Goal: Check status: Check status

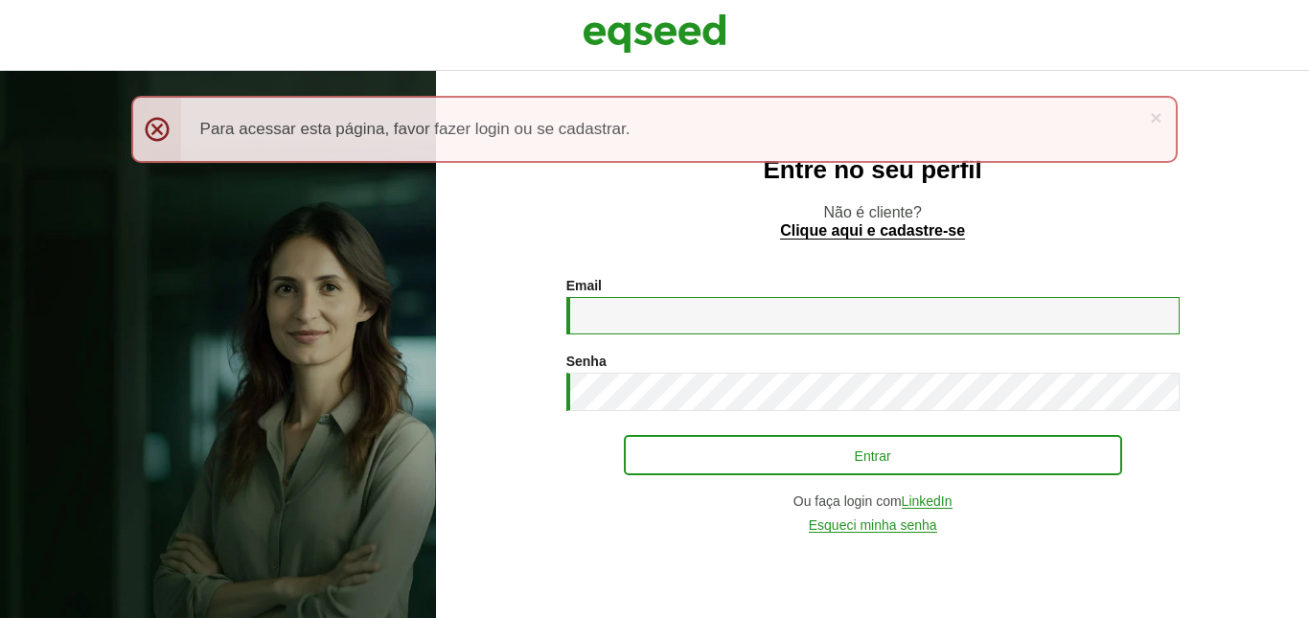
type input "**********"
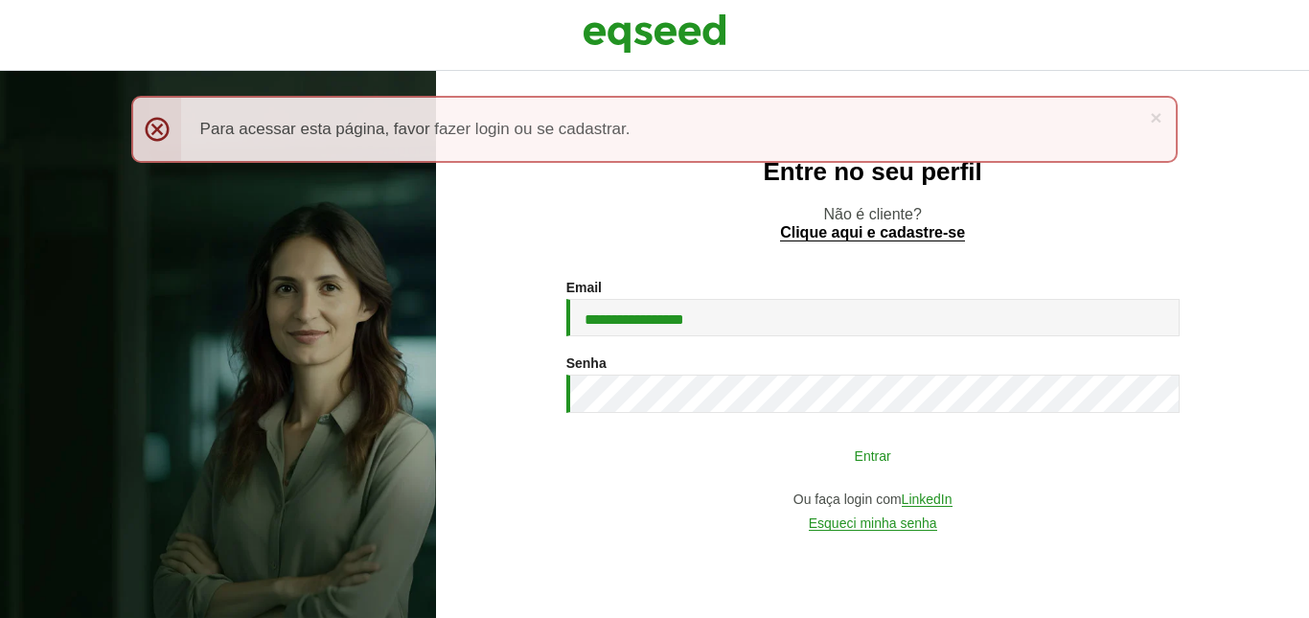
click at [913, 471] on button "Entrar" at bounding box center [873, 455] width 498 height 36
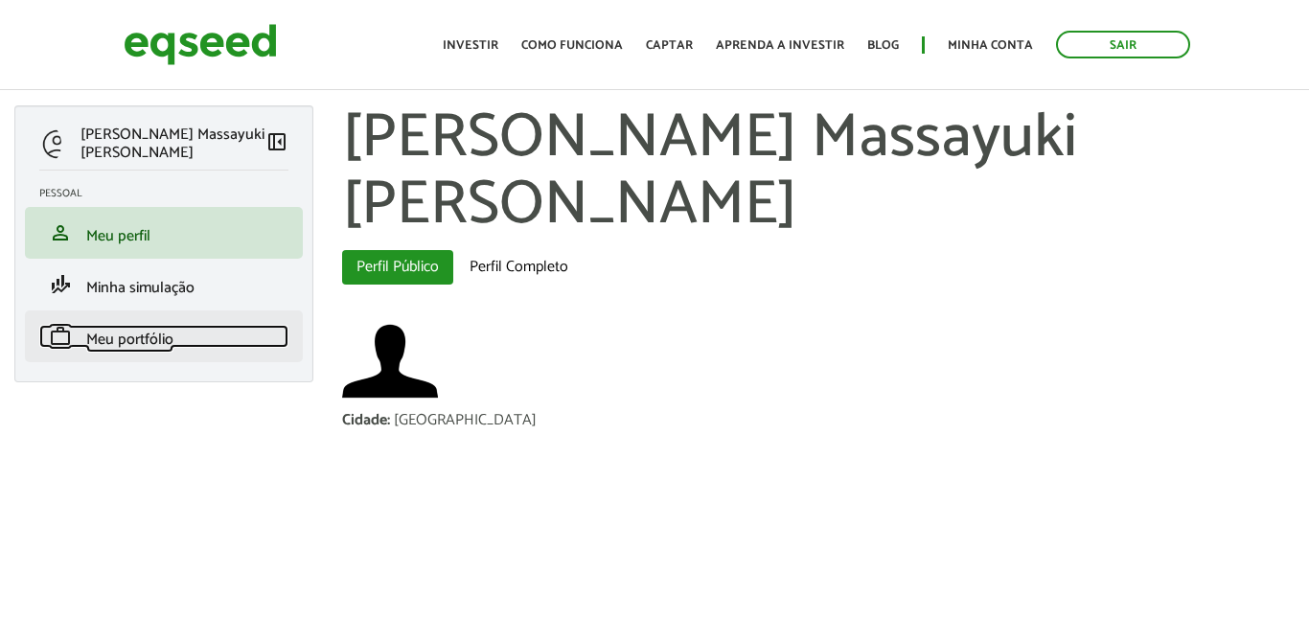
click at [171, 338] on span "Meu portfólio" at bounding box center [129, 340] width 87 height 26
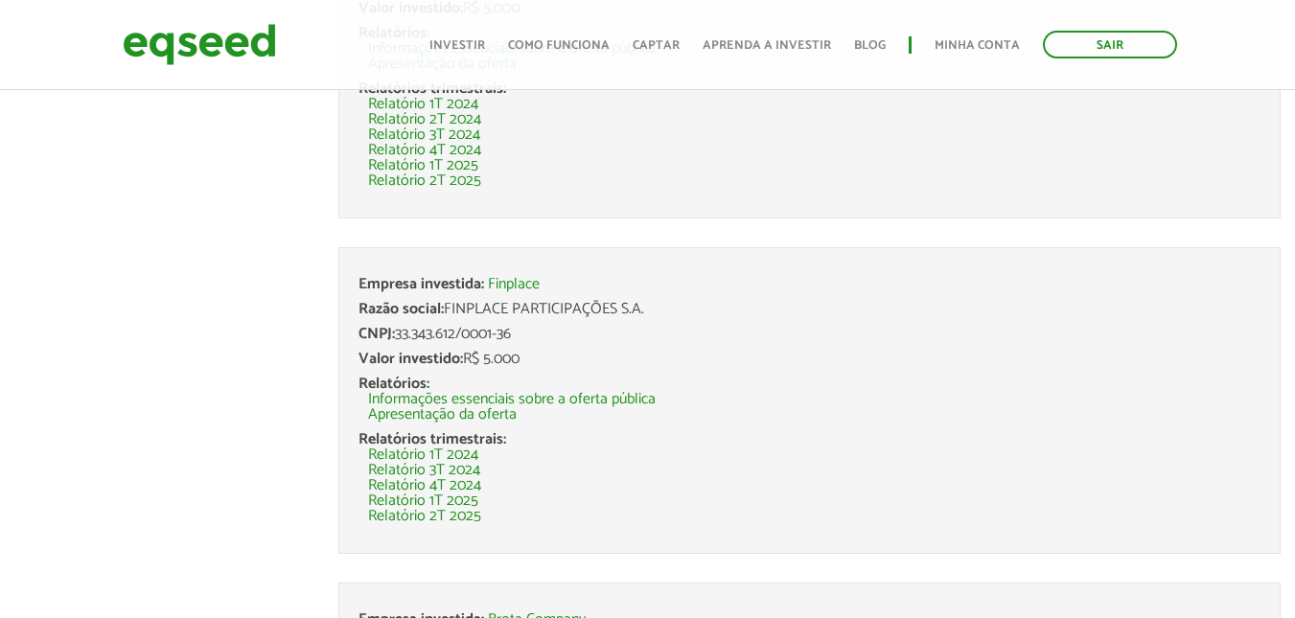
scroll to position [6516, 0]
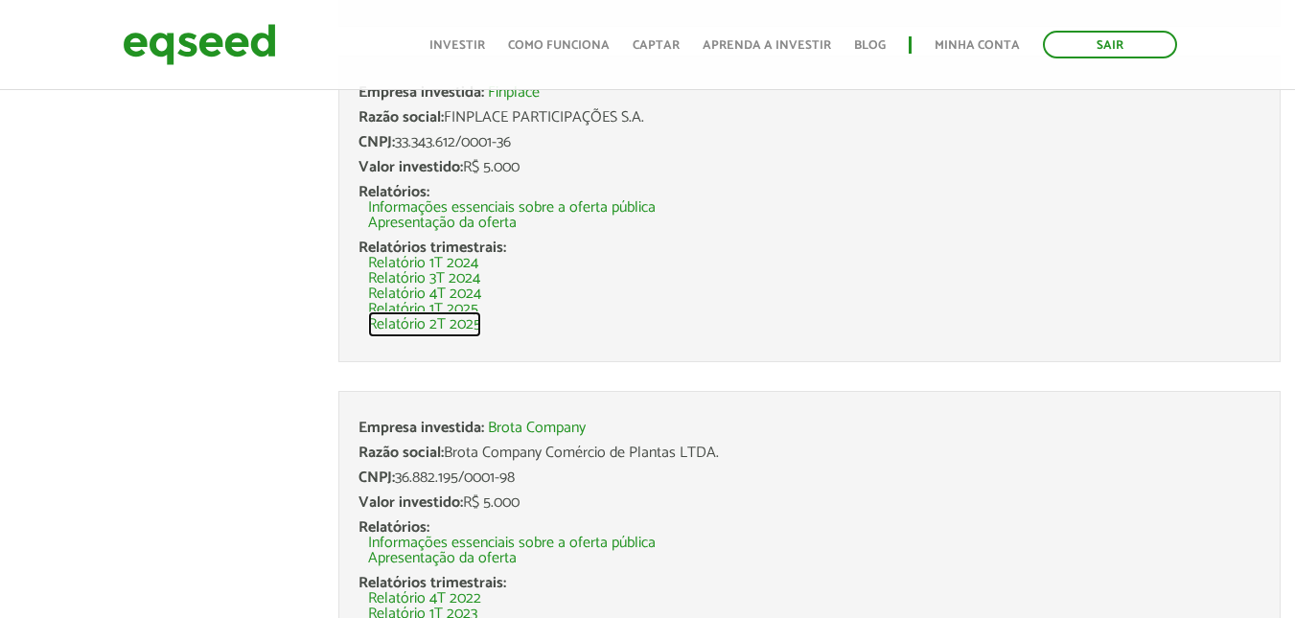
click at [452, 331] on link "Relatório 2T 2025" at bounding box center [424, 324] width 113 height 15
click at [446, 317] on link "Relatório 2T 2025" at bounding box center [424, 324] width 113 height 15
